Goal: Task Accomplishment & Management: Use online tool/utility

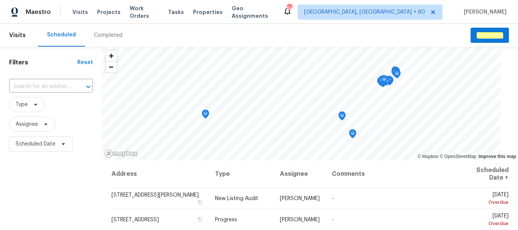
click at [106, 36] on div "Completed" at bounding box center [108, 35] width 28 height 8
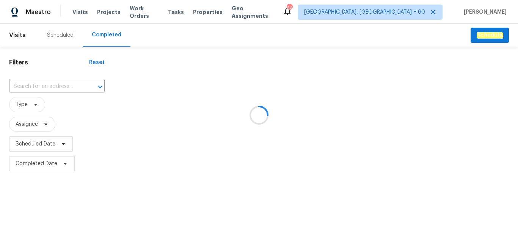
click at [59, 84] on div at bounding box center [259, 115] width 518 height 230
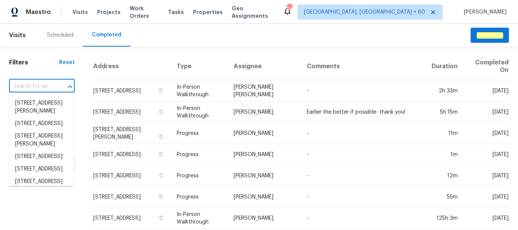
click at [48, 85] on input "text" at bounding box center [31, 87] width 44 height 12
paste input "[STREET_ADDRESS]"
type input "[STREET_ADDRESS]"
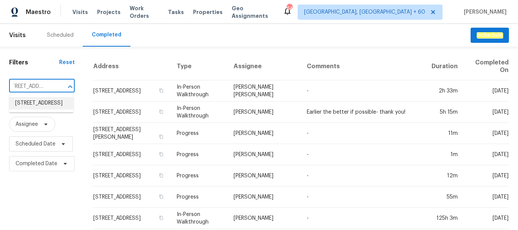
click at [51, 110] on li "[STREET_ADDRESS]" at bounding box center [41, 103] width 64 height 13
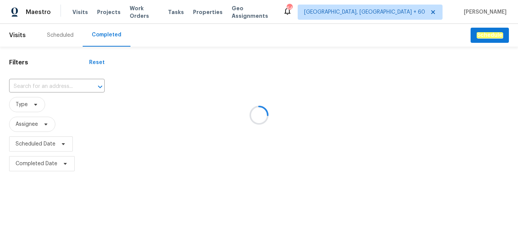
type input "[STREET_ADDRESS]"
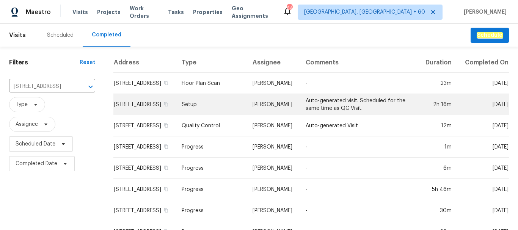
scroll to position [74, 0]
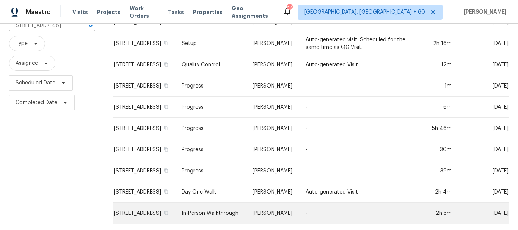
click at [246, 207] on td "In-Person Walkthrough" at bounding box center [210, 213] width 71 height 21
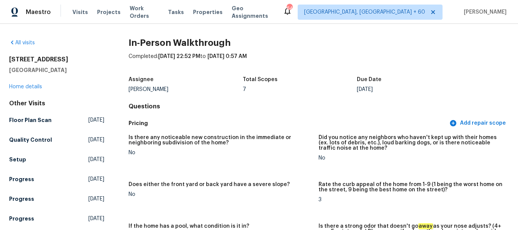
click at [284, 190] on div "Does either the front yard or back yard have a severe slope?" at bounding box center [220, 187] width 184 height 10
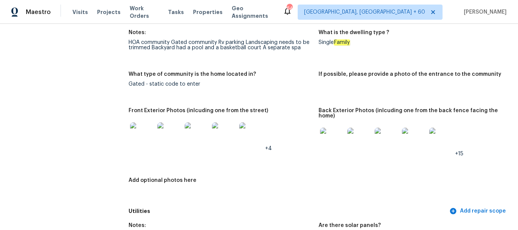
scroll to position [303, 0]
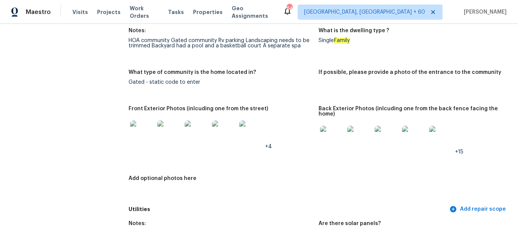
click at [329, 146] on img at bounding box center [332, 138] width 24 height 24
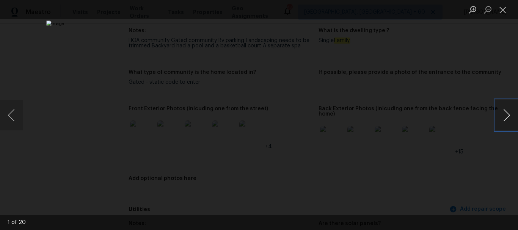
click at [508, 112] on button "Next image" at bounding box center [506, 115] width 23 height 30
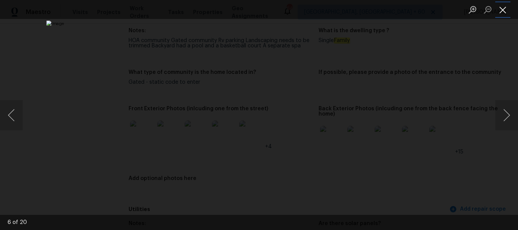
click at [503, 12] on button "Close lightbox" at bounding box center [502, 9] width 15 height 13
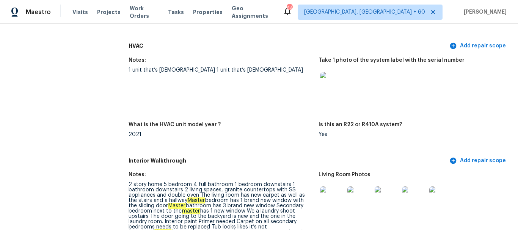
scroll to position [909, 0]
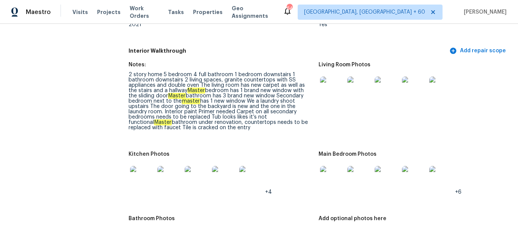
click at [335, 92] on img at bounding box center [332, 89] width 24 height 24
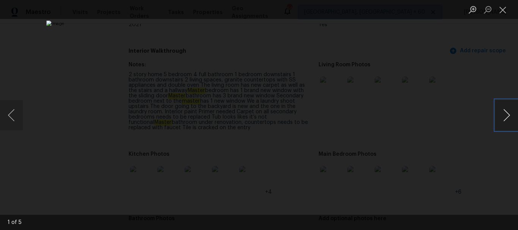
click at [503, 114] on button "Next image" at bounding box center [506, 115] width 23 height 30
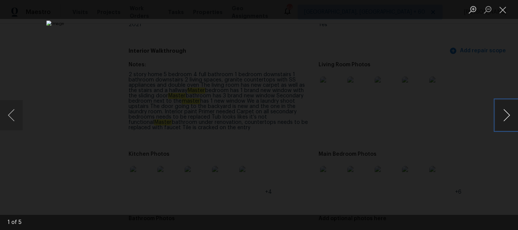
click at [503, 114] on button "Next image" at bounding box center [506, 115] width 23 height 30
